Goal: Task Accomplishment & Management: Manage account settings

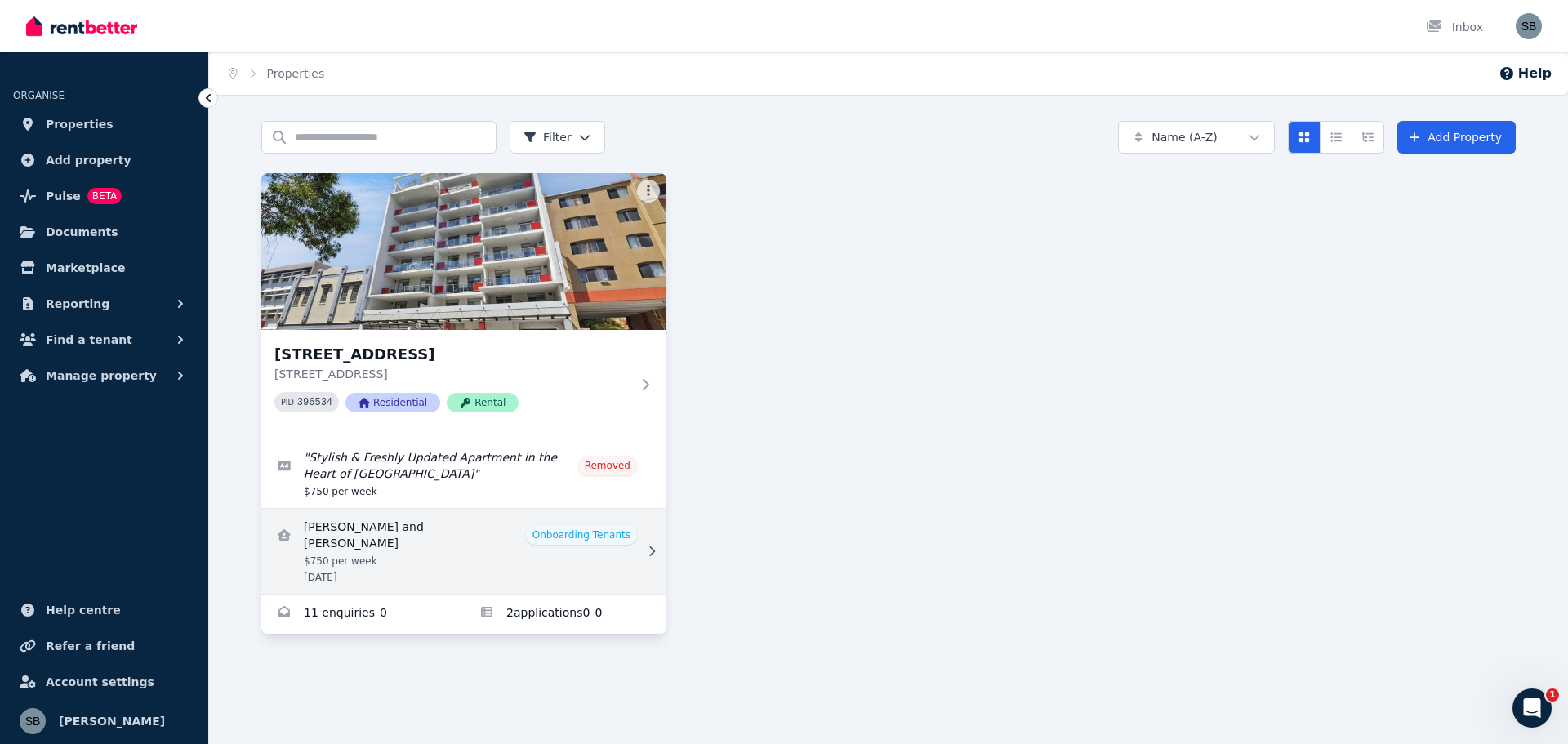
click at [593, 530] on link "View details for Hoi Ying Chan and Sifan Cai" at bounding box center [464, 551] width 405 height 85
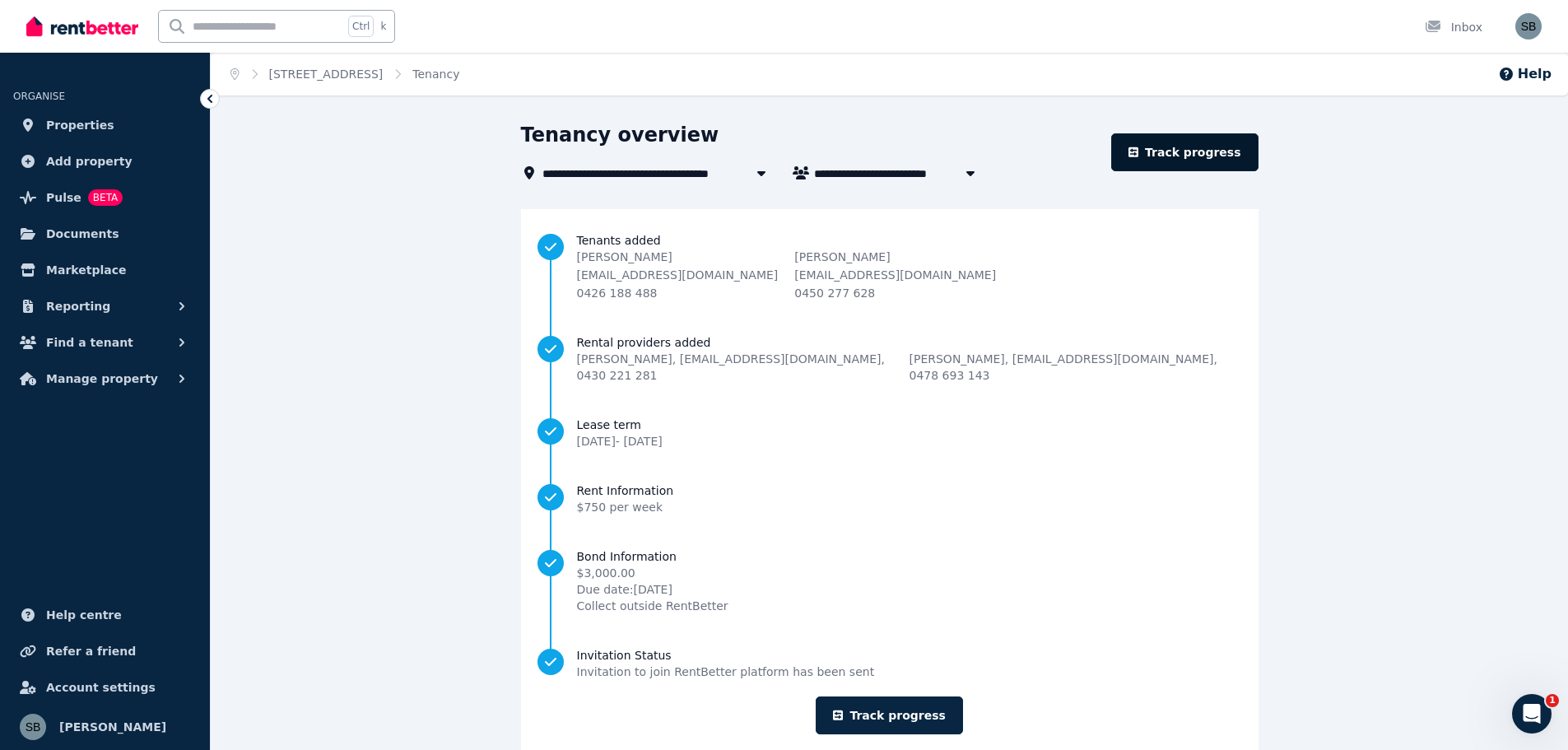
click at [1196, 154] on link "Track progress" at bounding box center [1185, 153] width 148 height 38
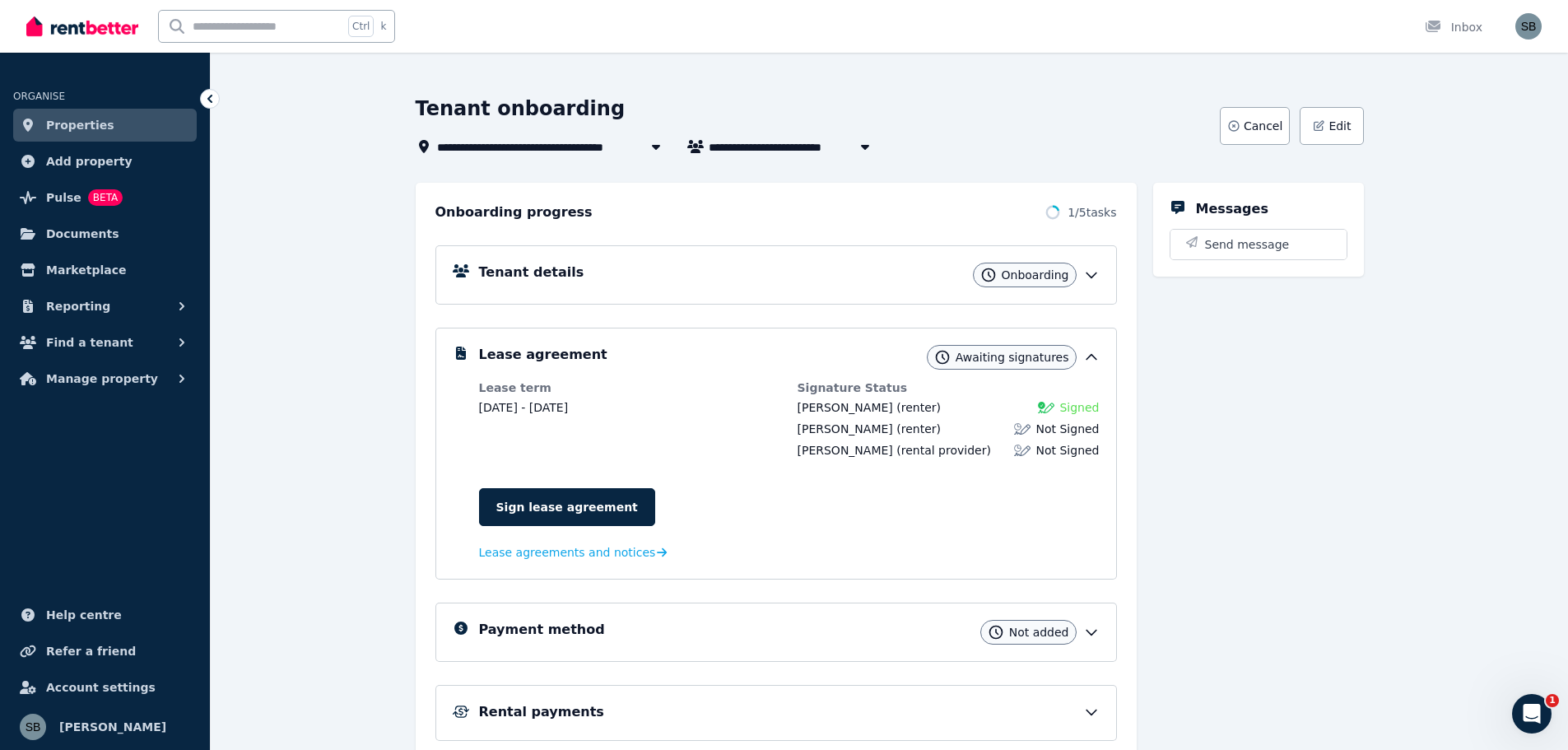
scroll to position [82, 0]
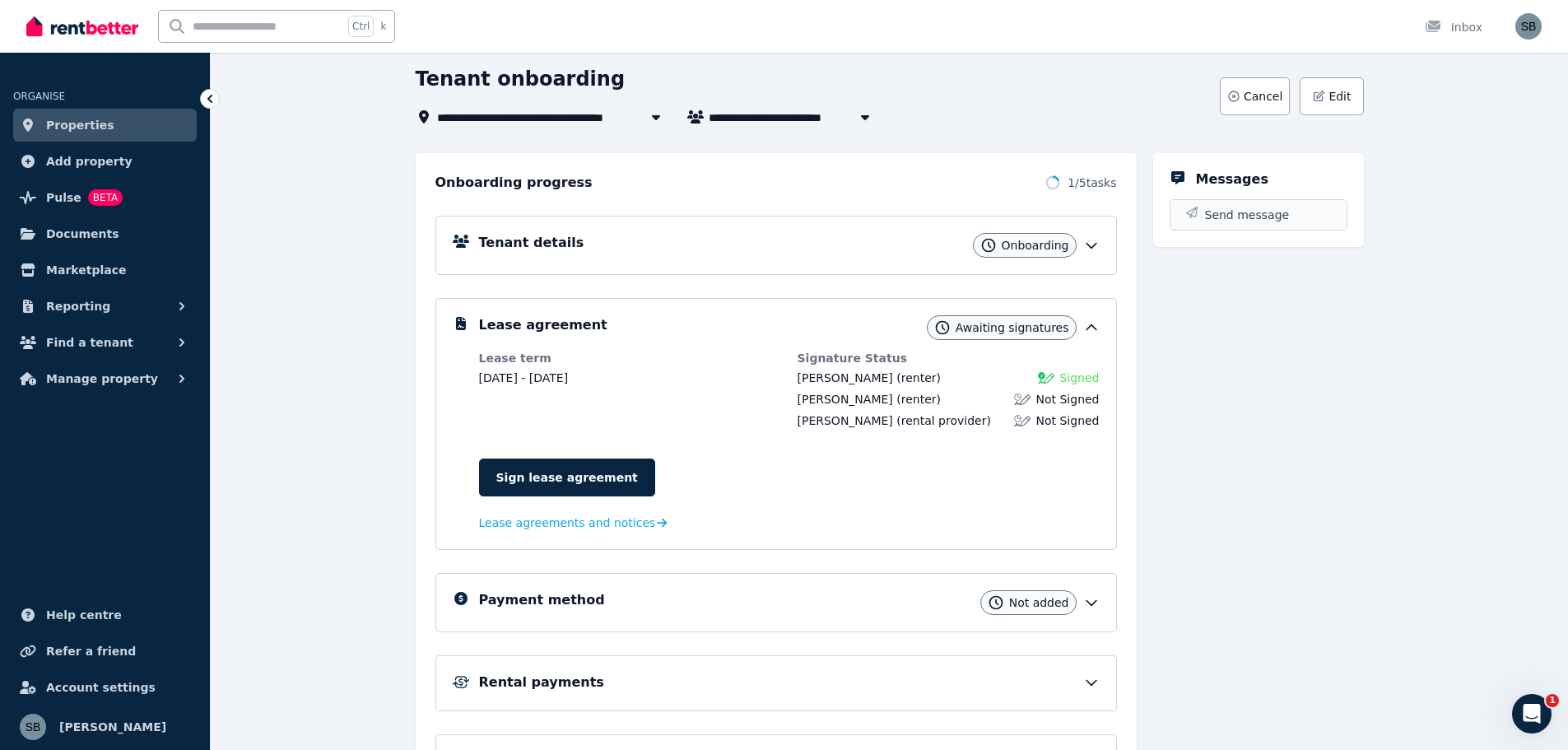
click at [1247, 215] on span "Send message" at bounding box center [1247, 215] width 85 height 17
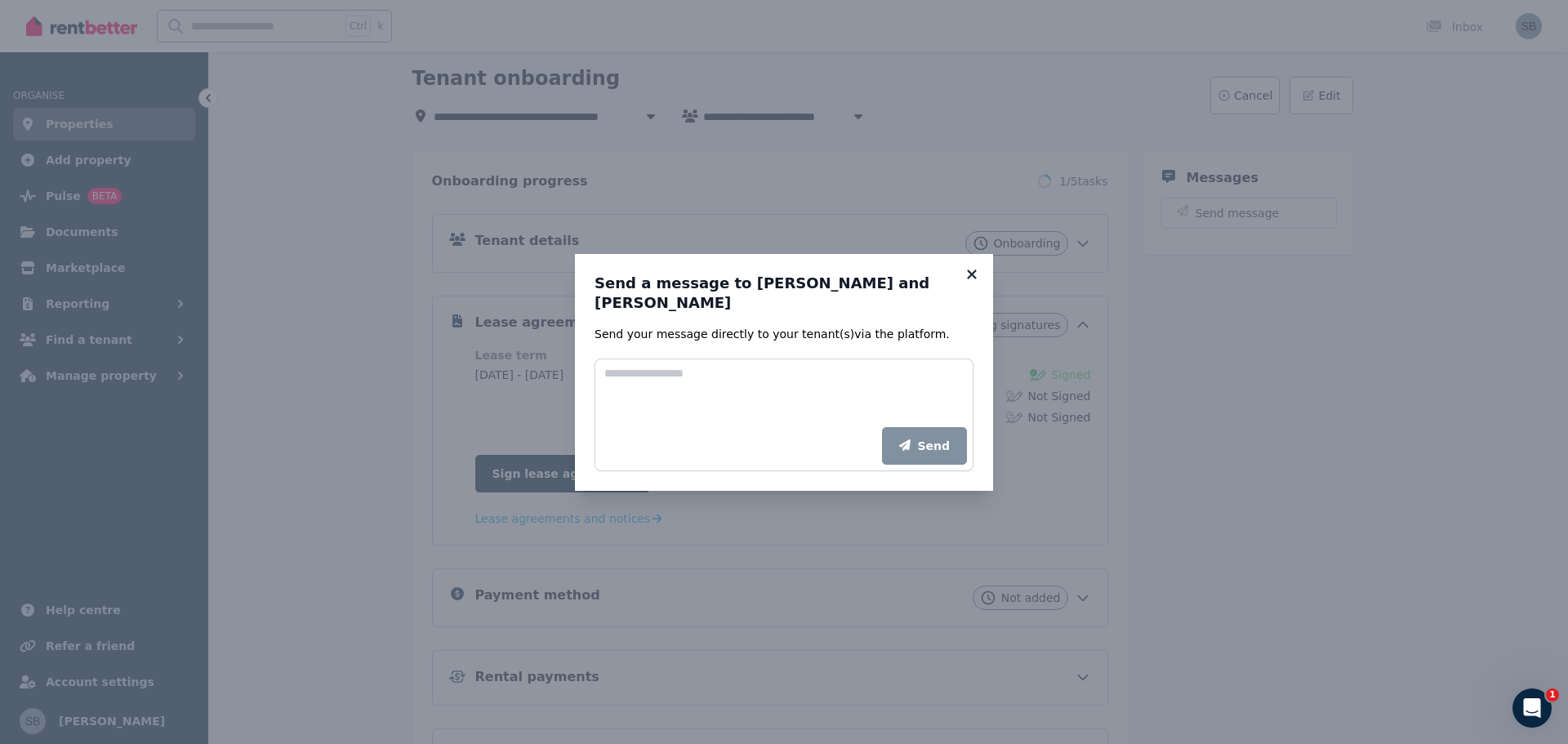
click at [976, 281] on icon at bounding box center [972, 275] width 16 height 15
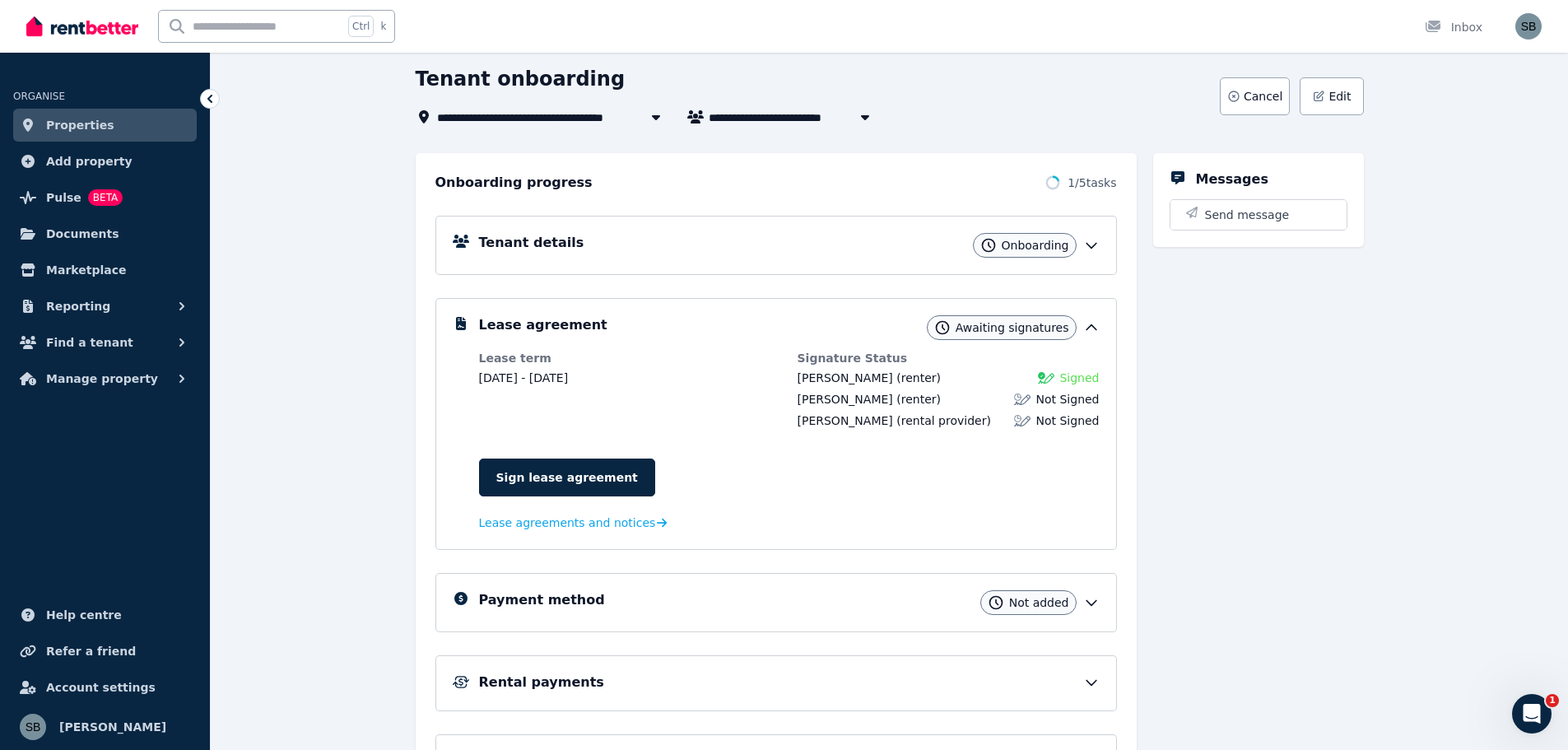
click at [760, 119] on span "[PERSON_NAME] and [PERSON_NAME]" at bounding box center [834, 117] width 250 height 20
type input "**********"
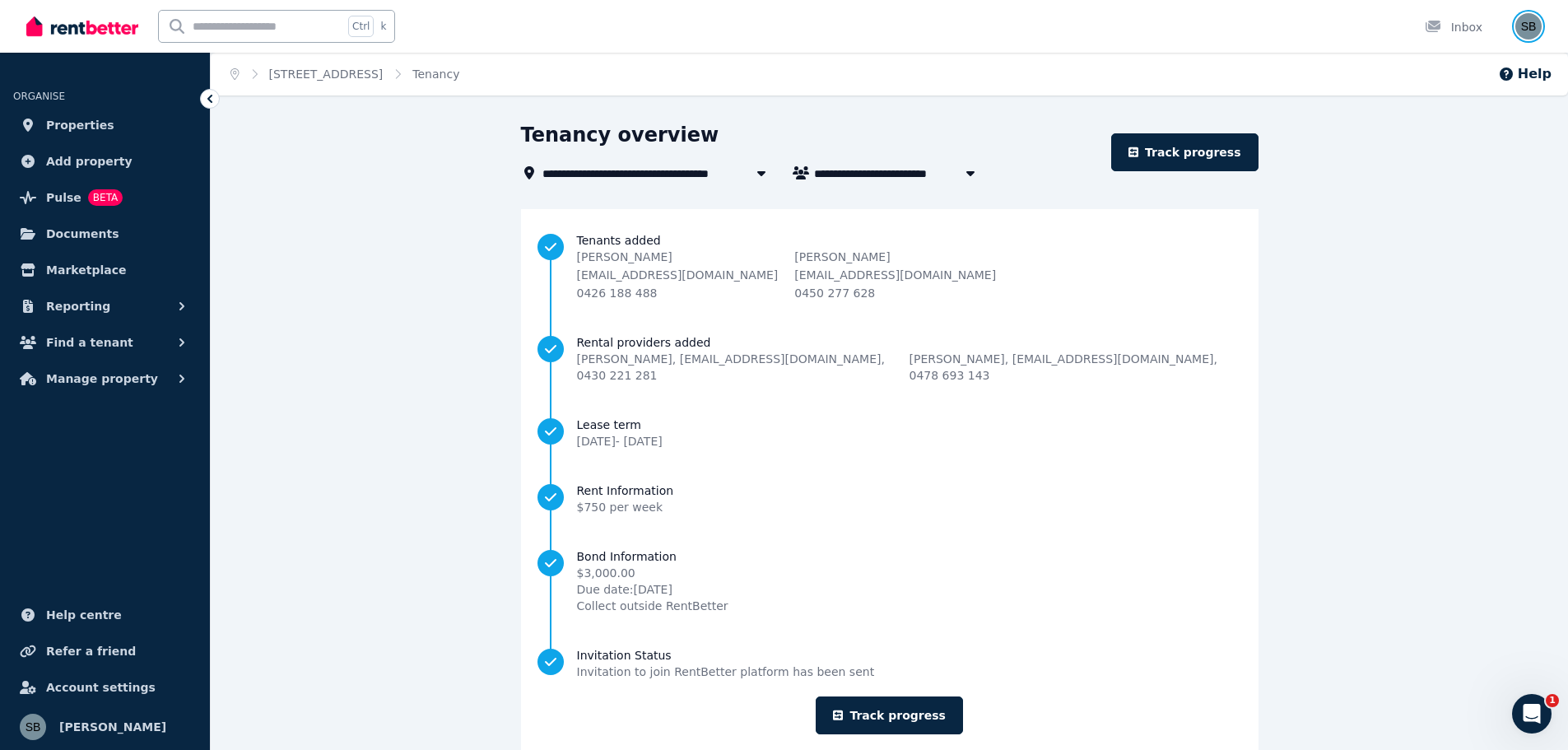
click at [1524, 26] on img "button" at bounding box center [1528, 27] width 27 height 27
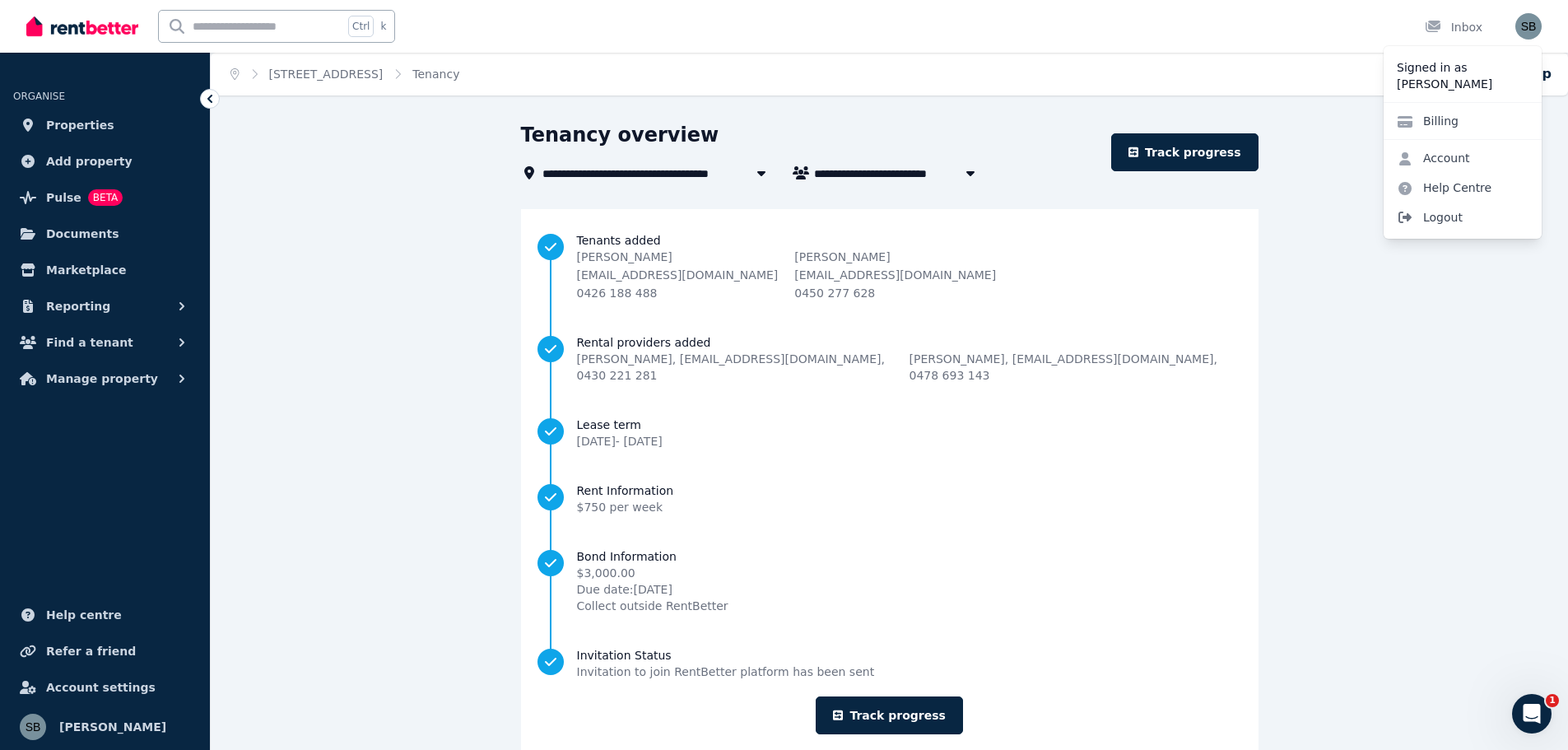
click at [1444, 212] on span "Logout" at bounding box center [1463, 217] width 158 height 30
